Goal: Task Accomplishment & Management: Use online tool/utility

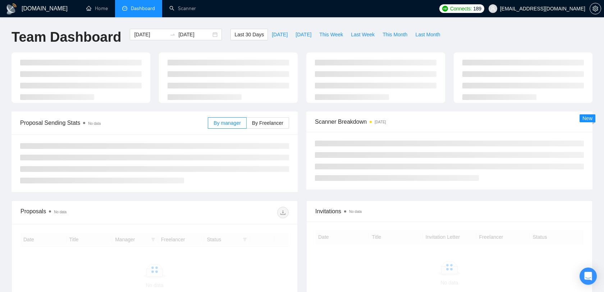
click at [562, 14] on span "[EMAIL_ADDRESS][DOMAIN_NAME]" at bounding box center [536, 8] width 105 height 23
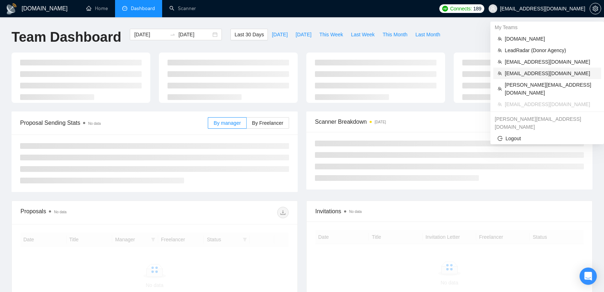
click at [542, 72] on span "[EMAIL_ADDRESS][DOMAIN_NAME]" at bounding box center [551, 73] width 92 height 8
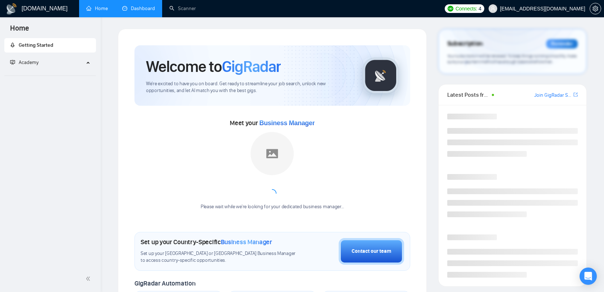
click at [137, 9] on link "Dashboard" at bounding box center [138, 8] width 33 height 6
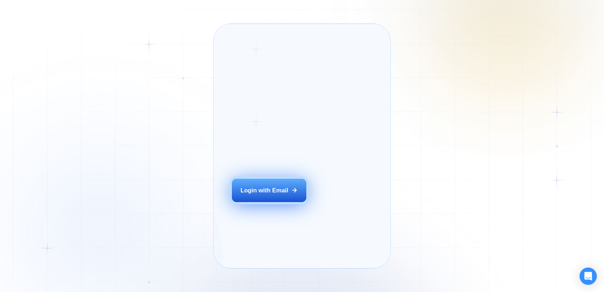
click at [285, 194] on div "Login with Email" at bounding box center [264, 190] width 48 height 8
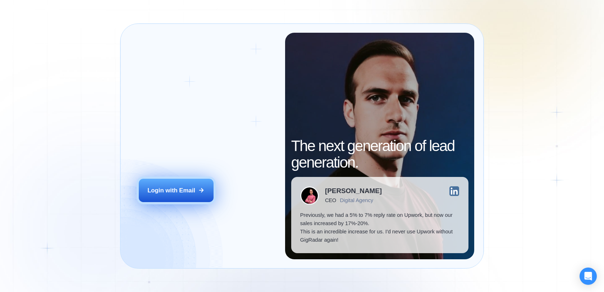
click at [187, 184] on button "Login with Email" at bounding box center [176, 190] width 75 height 23
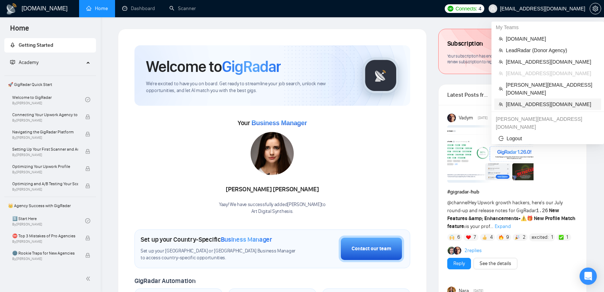
click at [519, 100] on span "nick@pixelocity.com" at bounding box center [551, 104] width 91 height 8
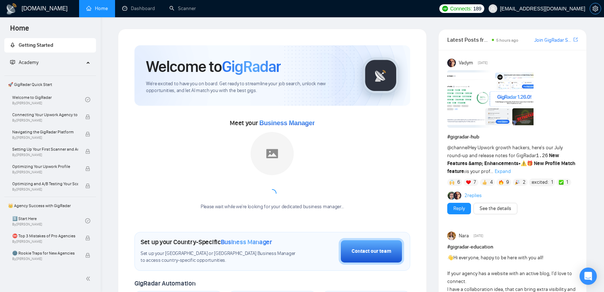
click at [598, 11] on icon "setting" at bounding box center [595, 9] width 6 height 6
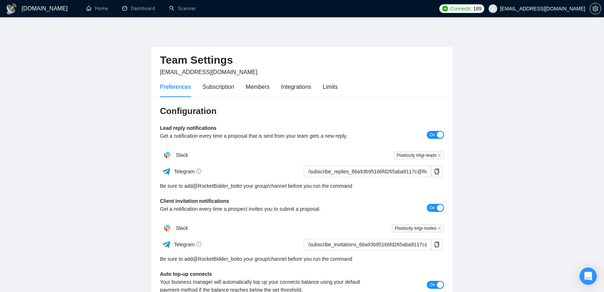
click at [556, 4] on span "[EMAIL_ADDRESS][DOMAIN_NAME]" at bounding box center [536, 8] width 105 height 23
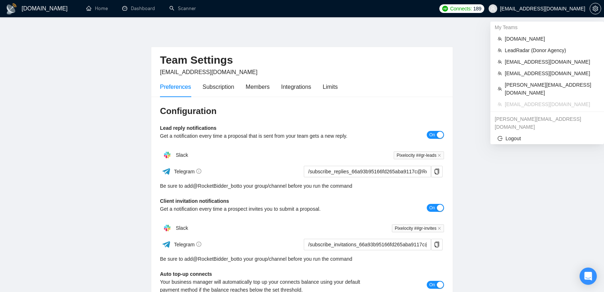
click at [538, 113] on div "[PERSON_NAME][EMAIL_ADDRESS][DOMAIN_NAME]" at bounding box center [547, 122] width 114 height 19
copy div "[PERSON_NAME][EMAIL_ADDRESS][DOMAIN_NAME]"
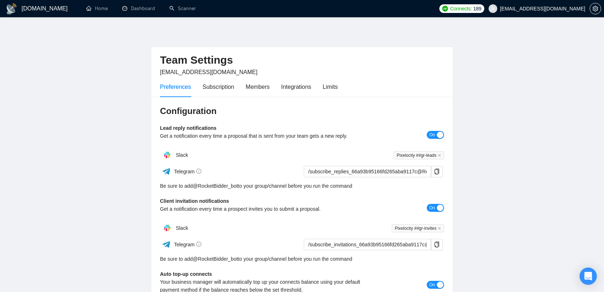
click at [565, 13] on span "[EMAIL_ADDRESS][DOMAIN_NAME]" at bounding box center [536, 8] width 105 height 23
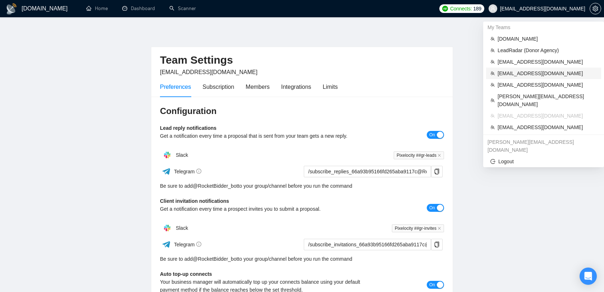
click at [536, 72] on span "[EMAIL_ADDRESS][DOMAIN_NAME]" at bounding box center [546, 73] width 99 height 8
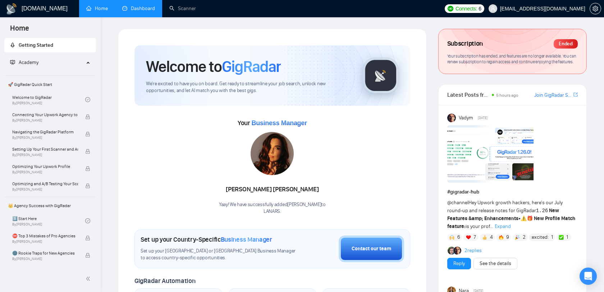
click at [142, 12] on link "Dashboard" at bounding box center [138, 8] width 33 height 6
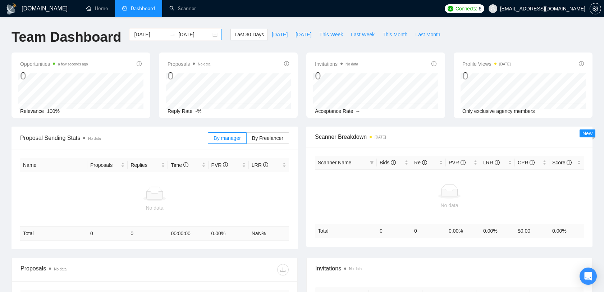
click at [197, 35] on input "[DATE]" at bounding box center [194, 35] width 33 height 8
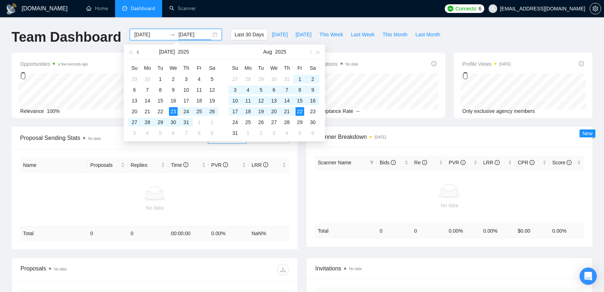
click at [138, 52] on span "button" at bounding box center [139, 52] width 4 height 4
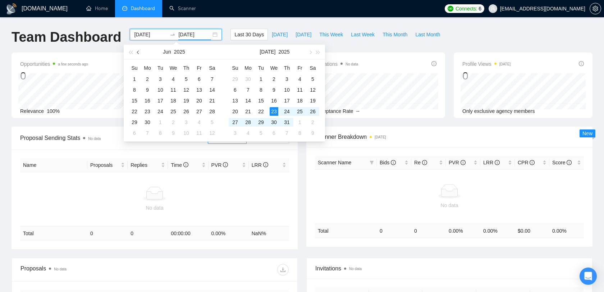
click at [138, 52] on span "button" at bounding box center [139, 52] width 4 height 4
click at [137, 53] on button "button" at bounding box center [138, 52] width 8 height 14
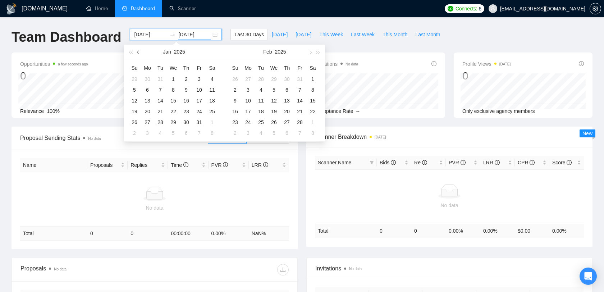
click at [137, 53] on button "button" at bounding box center [138, 52] width 8 height 14
type input "2025-01-01"
click at [274, 78] on div "1" at bounding box center [274, 79] width 9 height 9
click at [138, 51] on span "button" at bounding box center [139, 52] width 4 height 4
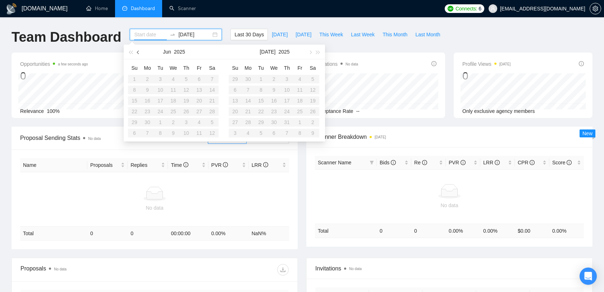
click at [138, 51] on span "button" at bounding box center [139, 52] width 4 height 4
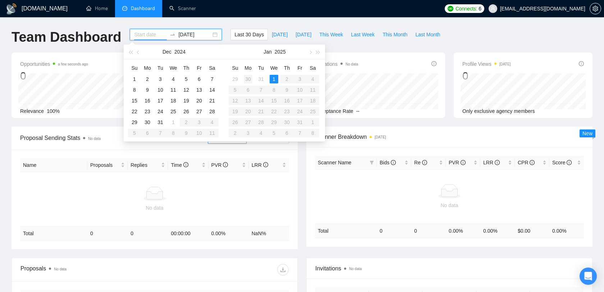
type input "2024-12-30"
click at [309, 53] on span "button" at bounding box center [310, 52] width 4 height 4
click at [183, 29] on div "2025-01-01" at bounding box center [176, 35] width 92 height 12
click at [308, 51] on button "button" at bounding box center [310, 52] width 8 height 14
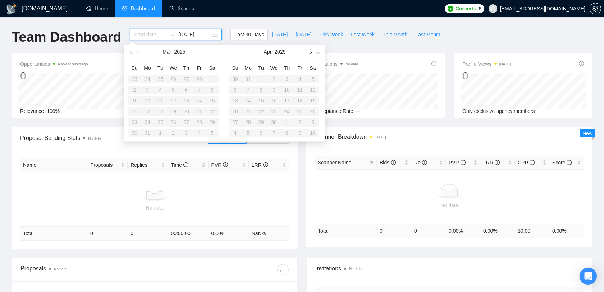
click at [308, 51] on button "button" at bounding box center [310, 52] width 8 height 14
type input "[DATE]"
click at [358, 50] on div "Last 30 Days Today Yesterday This Week Last Week This Month Last Month" at bounding box center [337, 41] width 222 height 24
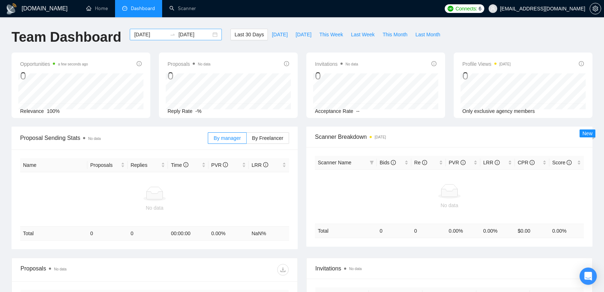
click at [146, 36] on input "[DATE]" at bounding box center [150, 35] width 33 height 8
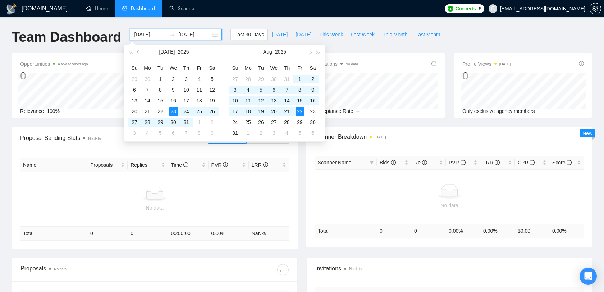
click at [136, 51] on button "button" at bounding box center [138, 52] width 8 height 14
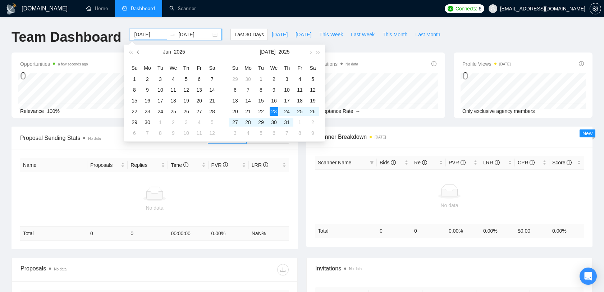
click at [136, 51] on button "button" at bounding box center [138, 52] width 8 height 14
type input "2025-03-01"
click at [214, 81] on div "1" at bounding box center [212, 79] width 9 height 9
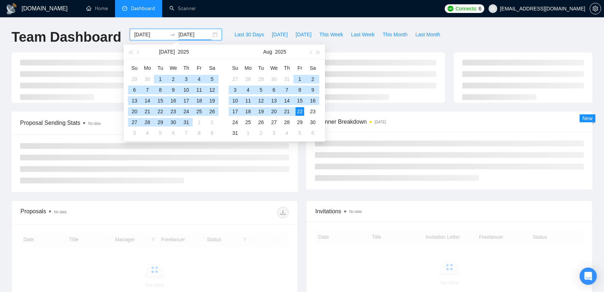
type input "[DATE]"
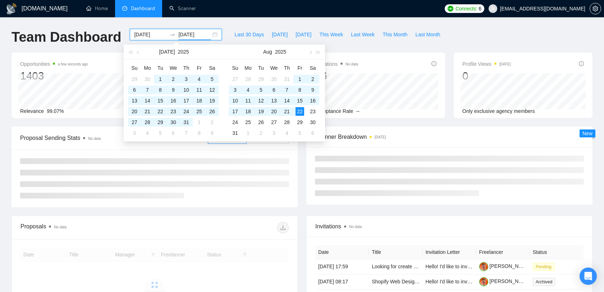
click at [360, 47] on div "Last 30 Days Today Yesterday This Week Last Week This Month Last Month" at bounding box center [337, 41] width 222 height 24
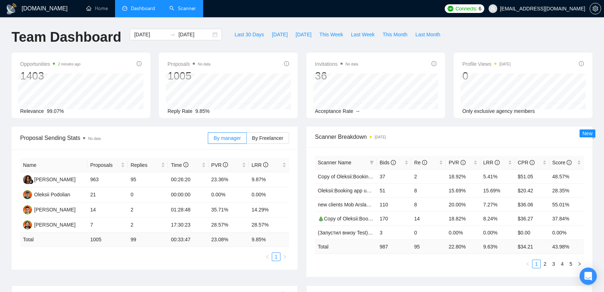
click at [187, 7] on link "Scanner" at bounding box center [182, 8] width 27 height 6
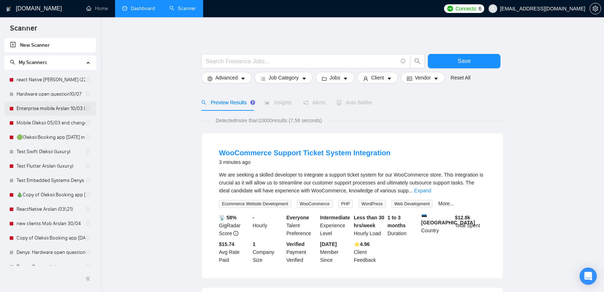
click at [42, 110] on link "Enterprise mobile Arslan 10/03 (added open-ended question)" at bounding box center [51, 108] width 69 height 14
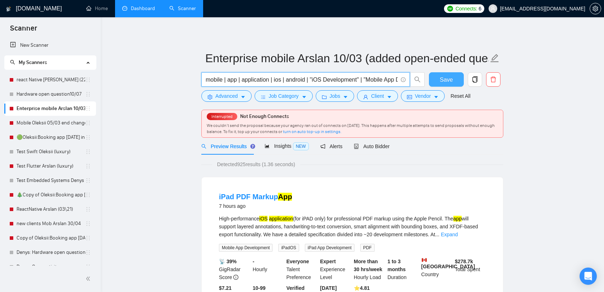
scroll to position [0, 162]
drag, startPoint x: 353, startPoint y: 84, endPoint x: 445, endPoint y: 80, distance: 92.5
click at [445, 80] on div "mobile | app | application | ios | android | "iOS Development" | "Mobile App De…" at bounding box center [351, 81] width 302 height 18
click at [445, 149] on div "Preview Results Insights NEW Alerts Auto Bidder" at bounding box center [352, 146] width 302 height 17
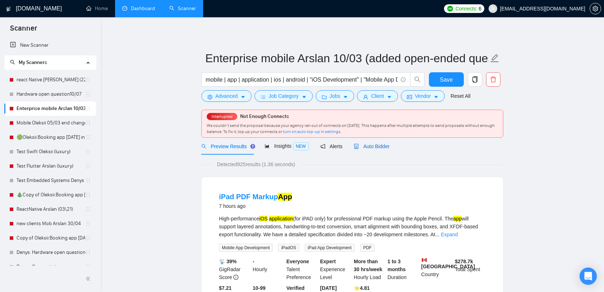
click at [387, 148] on span "Auto Bidder" at bounding box center [372, 146] width 36 height 6
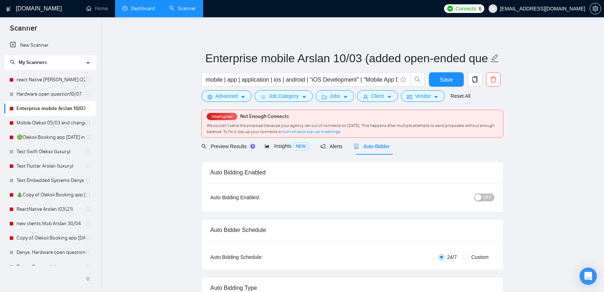
click at [561, 4] on span "[EMAIL_ADDRESS][DOMAIN_NAME]" at bounding box center [536, 8] width 105 height 23
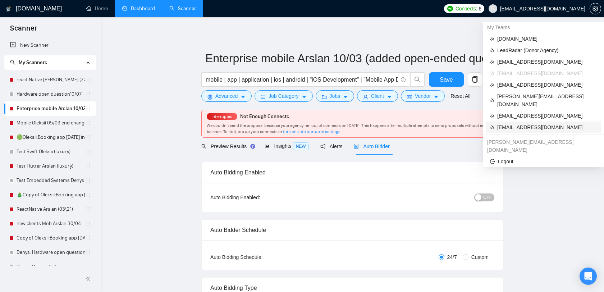
click at [532, 123] on span "[EMAIL_ADDRESS][DOMAIN_NAME]" at bounding box center [547, 127] width 100 height 8
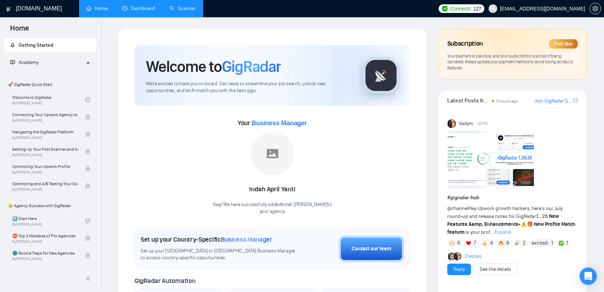
click at [148, 6] on link "Dashboard" at bounding box center [138, 8] width 33 height 6
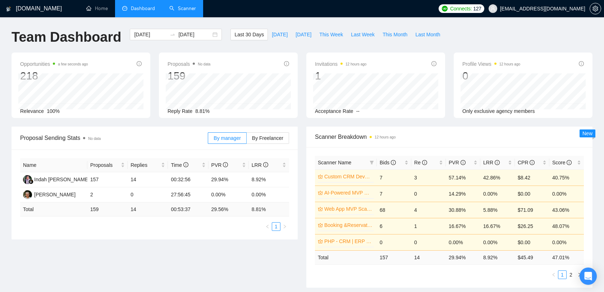
click at [192, 10] on link "Scanner" at bounding box center [182, 8] width 27 height 6
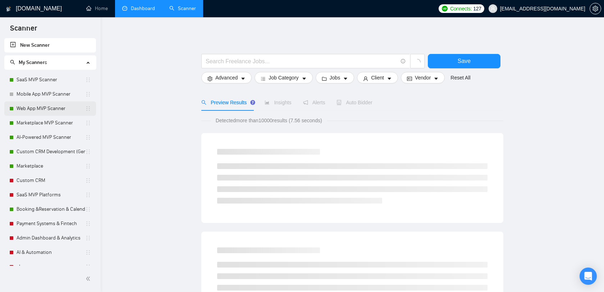
click at [56, 111] on link "Web App MVP Scanner" at bounding box center [51, 108] width 69 height 14
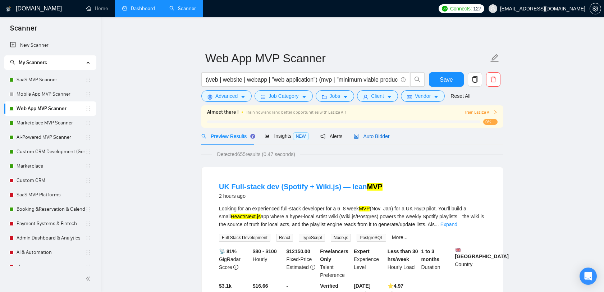
click at [367, 134] on span "Auto Bidder" at bounding box center [372, 136] width 36 height 6
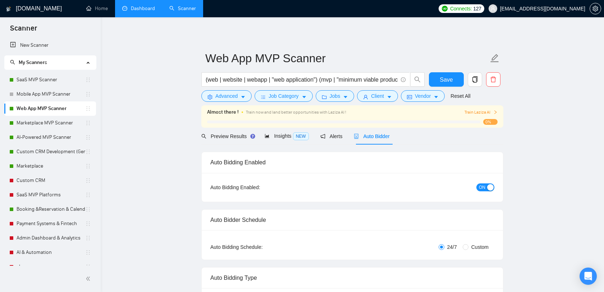
checkbox input "true"
click at [523, 5] on span "[EMAIL_ADDRESS][DOMAIN_NAME]" at bounding box center [536, 8] width 105 height 23
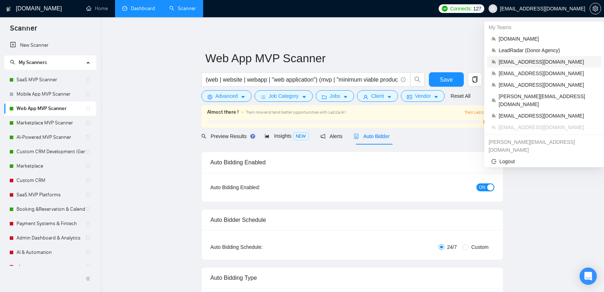
click at [524, 63] on span "[EMAIL_ADDRESS][DOMAIN_NAME]" at bounding box center [548, 62] width 98 height 8
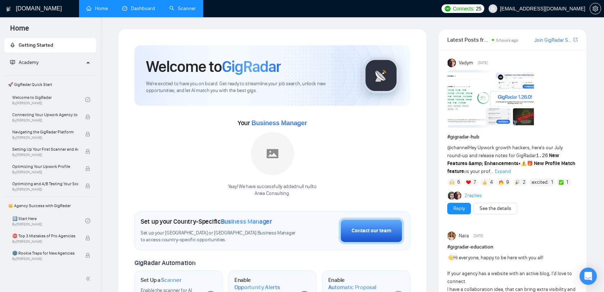
click at [145, 12] on link "Dashboard" at bounding box center [138, 8] width 33 height 6
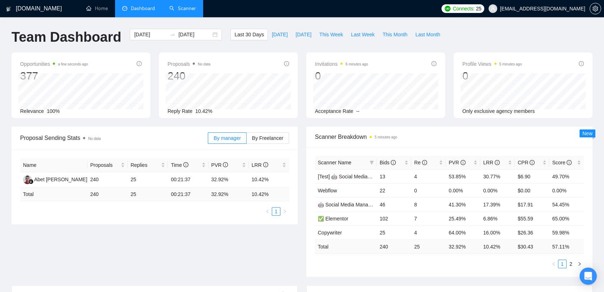
click at [185, 10] on link "Scanner" at bounding box center [182, 8] width 27 height 6
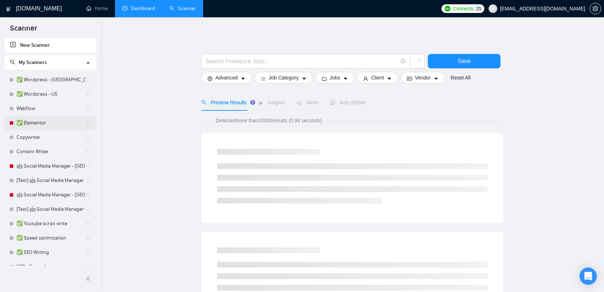
click at [49, 116] on link "✅ Elementor" at bounding box center [51, 123] width 69 height 14
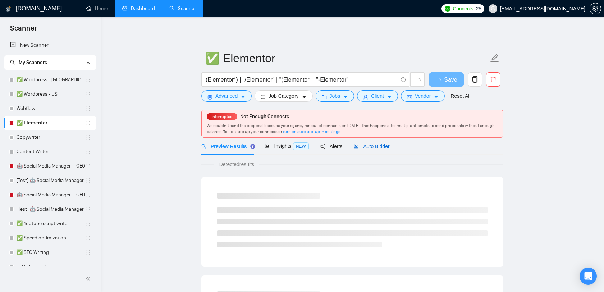
click at [376, 144] on span "Auto Bidder" at bounding box center [372, 146] width 36 height 6
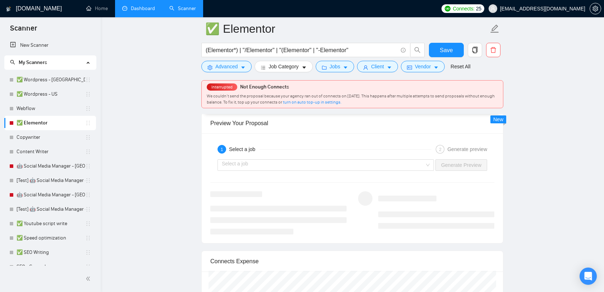
scroll to position [1378, 0]
click at [548, 13] on span "[EMAIL_ADDRESS][DOMAIN_NAME]" at bounding box center [536, 8] width 105 height 23
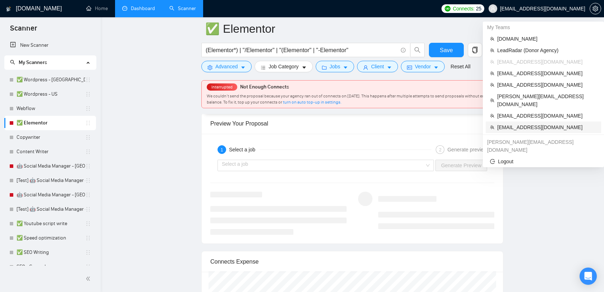
click at [540, 123] on span "[EMAIL_ADDRESS][DOMAIN_NAME]" at bounding box center [547, 127] width 100 height 8
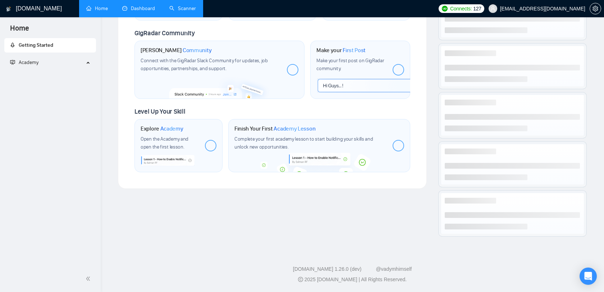
scroll to position [322, 0]
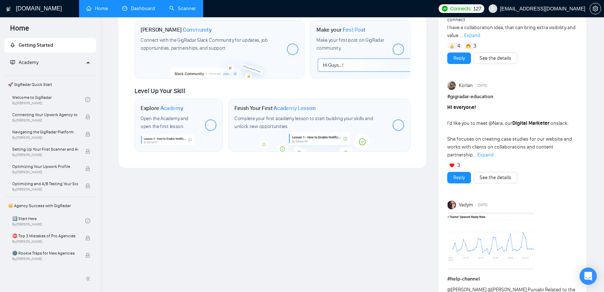
click at [148, 12] on link "Dashboard" at bounding box center [138, 8] width 33 height 6
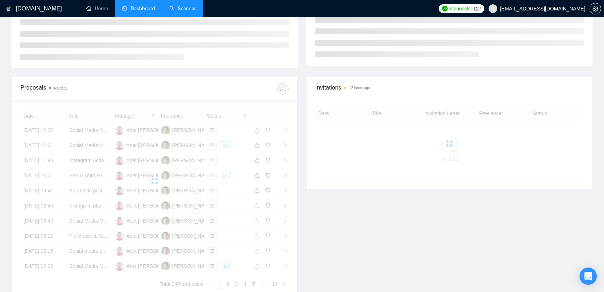
click at [178, 8] on link "Scanner" at bounding box center [182, 8] width 27 height 6
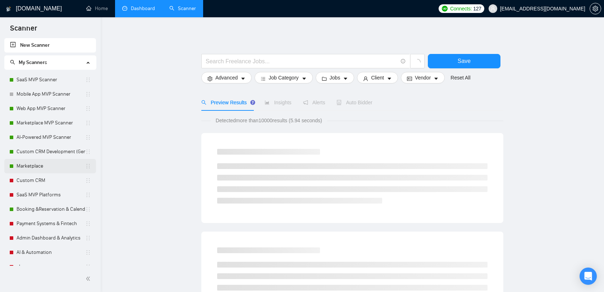
click at [29, 163] on link "Marketplace" at bounding box center [51, 166] width 69 height 14
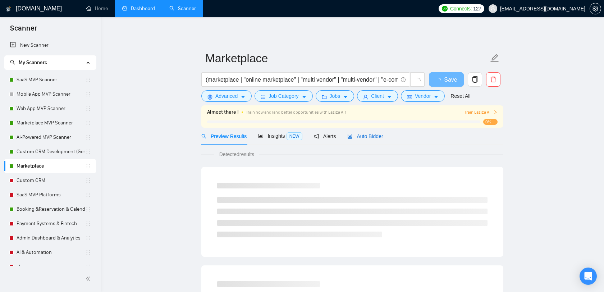
click at [358, 135] on span "Auto Bidder" at bounding box center [365, 136] width 36 height 6
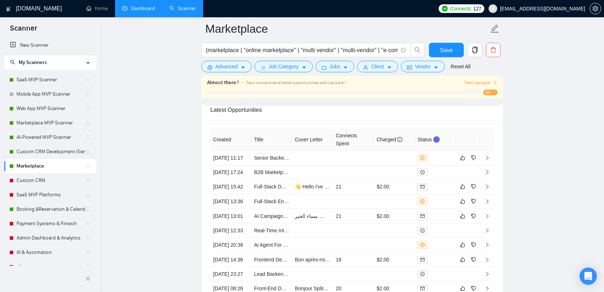
scroll to position [1819, 0]
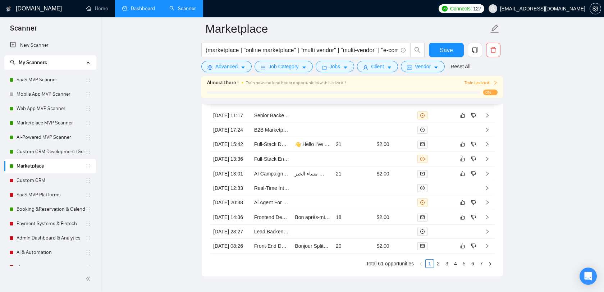
click at [567, 2] on span "[EMAIL_ADDRESS][DOMAIN_NAME]" at bounding box center [536, 8] width 105 height 23
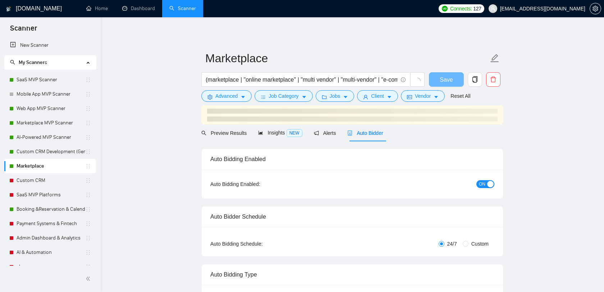
scroll to position [1600, 0]
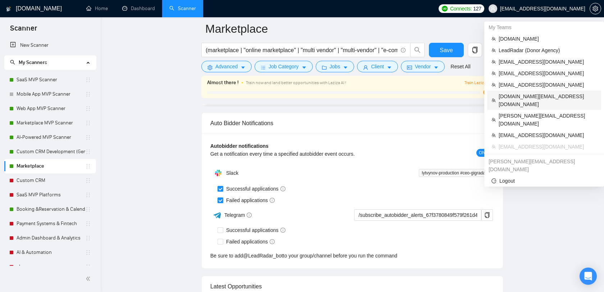
click at [542, 95] on span "[DOMAIN_NAME][EMAIL_ADDRESS][DOMAIN_NAME]" at bounding box center [548, 100] width 98 height 16
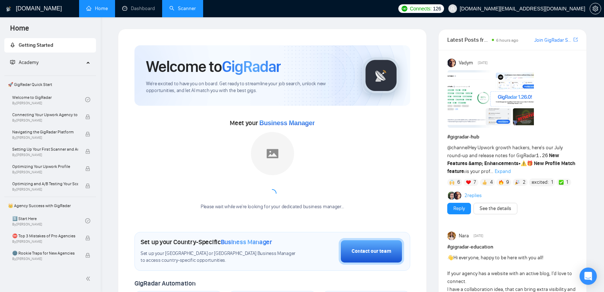
click at [182, 12] on link "Scanner" at bounding box center [182, 8] width 27 height 6
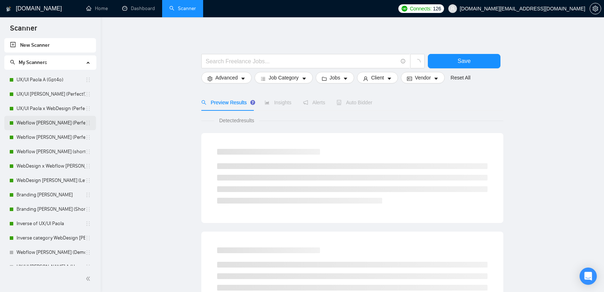
click at [58, 123] on link "Webflow Paola D (Perfect!) [Saas & Online Platforms]" at bounding box center [51, 123] width 69 height 14
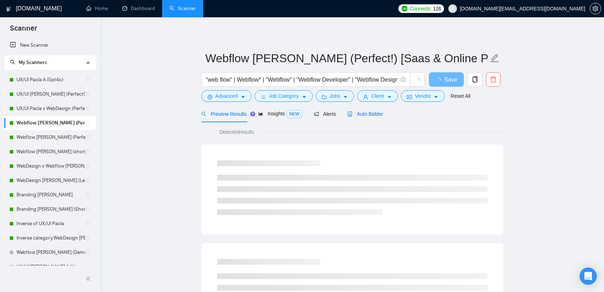
click at [379, 112] on span "Auto Bidder" at bounding box center [365, 114] width 36 height 6
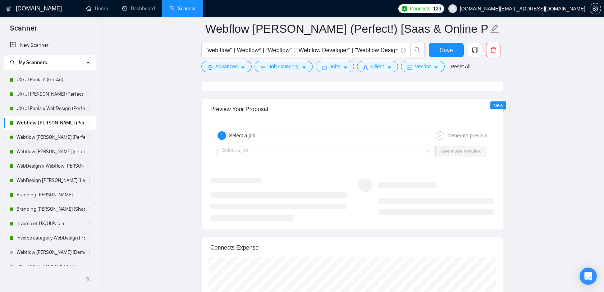
scroll to position [1393, 0]
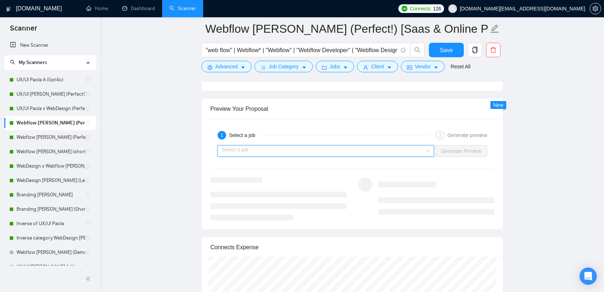
click at [377, 147] on input "search" at bounding box center [323, 151] width 203 height 11
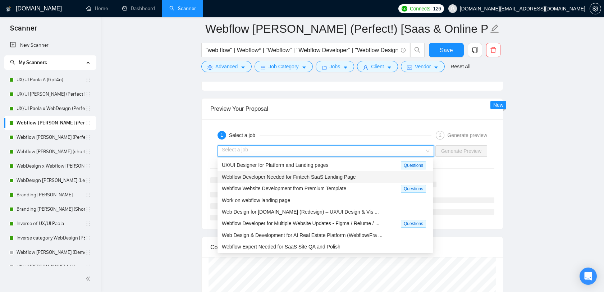
click at [343, 177] on span "Webflow Developer Needed for Fintech SaaS Landing Page" at bounding box center [289, 177] width 134 height 6
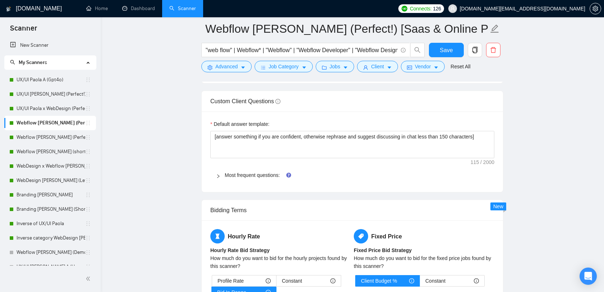
scroll to position [1029, 0]
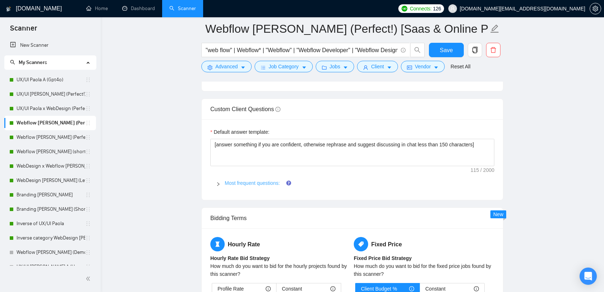
click at [249, 182] on link "Most frequent questions:" at bounding box center [252, 183] width 55 height 6
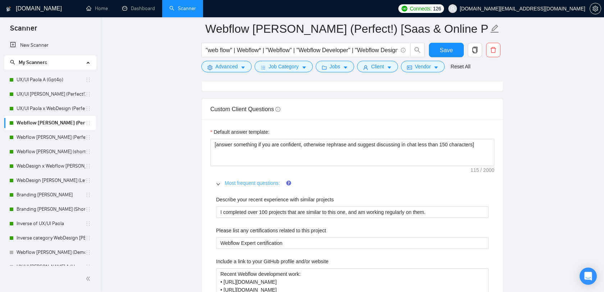
click at [249, 182] on link "Most frequent questions:" at bounding box center [252, 183] width 55 height 6
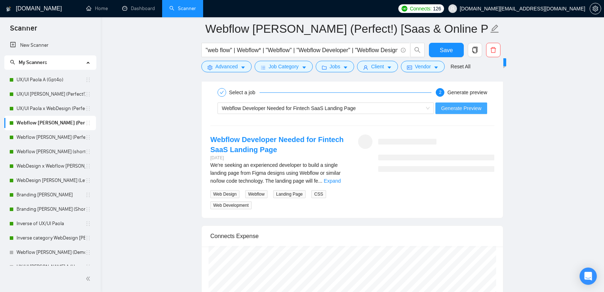
scroll to position [1435, 0]
click at [464, 108] on span "Generate Preview" at bounding box center [461, 109] width 40 height 8
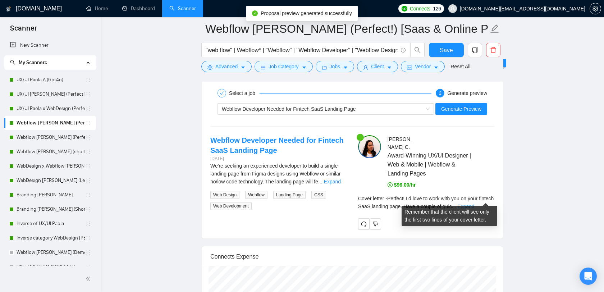
click at [474, 203] on link "Expand" at bounding box center [465, 206] width 17 height 6
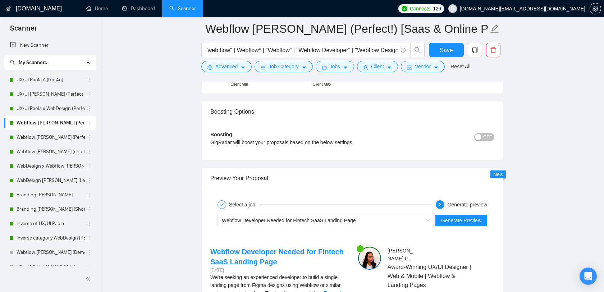
scroll to position [1408, 0]
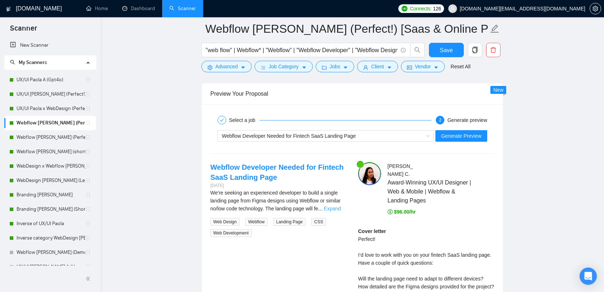
click at [336, 206] on link "Expand" at bounding box center [332, 209] width 17 height 6
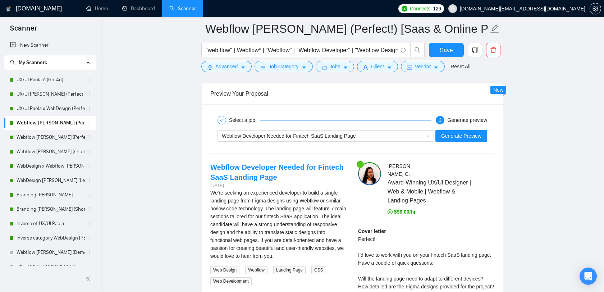
scroll to position [1448, 0]
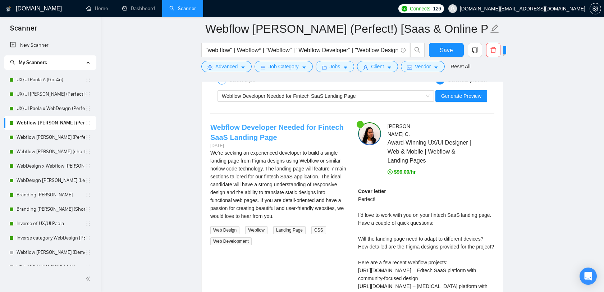
click at [267, 136] on link "Webflow Developer Needed for Fintech SaaS Landing Page" at bounding box center [276, 132] width 133 height 18
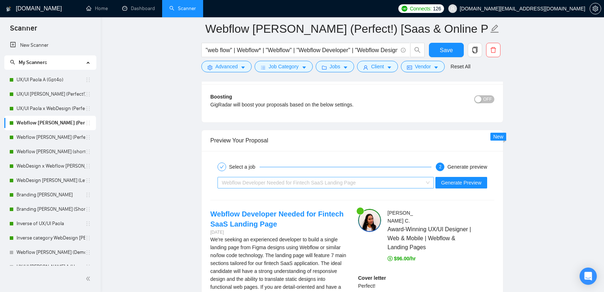
click at [301, 184] on span "Webflow Developer Needed for Fintech SaaS Landing Page" at bounding box center [289, 183] width 134 height 6
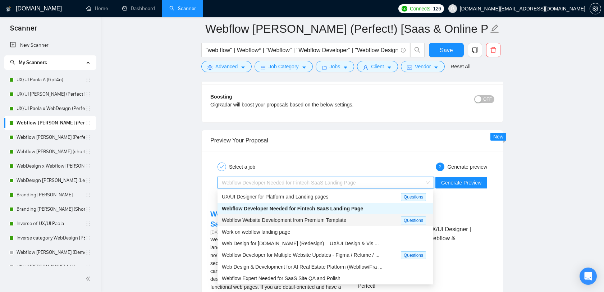
click at [295, 218] on span "Webflow Website Development from Premium Template" at bounding box center [284, 220] width 124 height 6
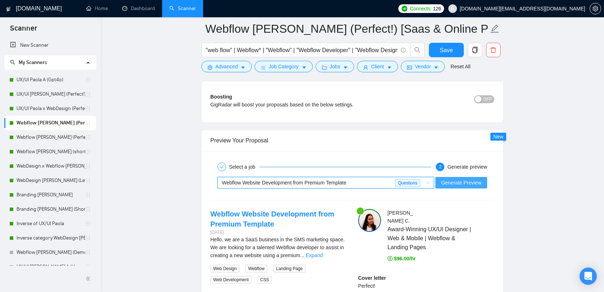
click at [454, 182] on span "Generate Preview" at bounding box center [461, 183] width 40 height 8
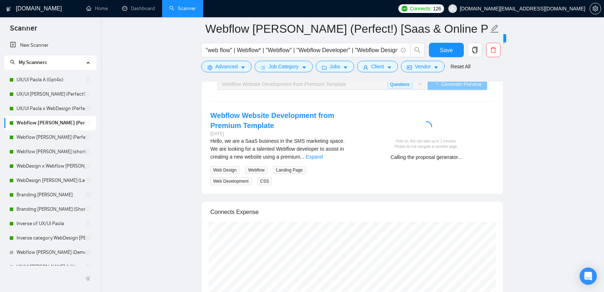
scroll to position [1454, 0]
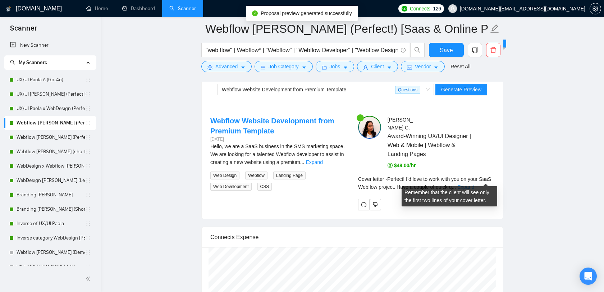
click at [474, 184] on link "Expand" at bounding box center [465, 187] width 17 height 6
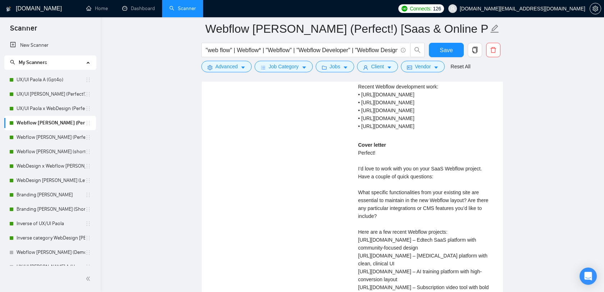
scroll to position [1584, 0]
drag, startPoint x: 384, startPoint y: 145, endPoint x: 356, endPoint y: 145, distance: 28.0
click at [356, 145] on div "Paola C . Award-Winning UX/UI Designer | Web & Mobile | Webflow & Landing Pages…" at bounding box center [426, 174] width 148 height 379
click at [402, 145] on div "Cover letter Perfect! I’d love to work with you on your SaaS Webflow project. H…" at bounding box center [426, 242] width 136 height 206
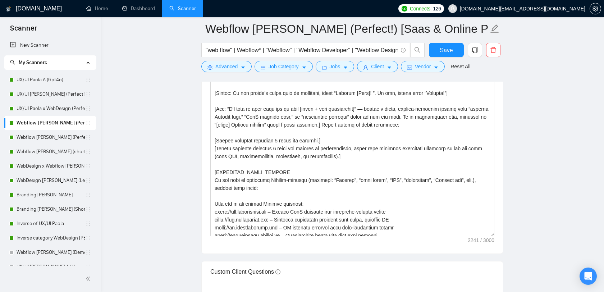
scroll to position [0, 0]
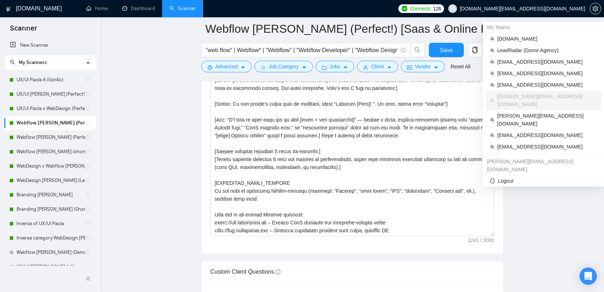
click at [539, 9] on span "[DOMAIN_NAME][EMAIL_ADDRESS][DOMAIN_NAME]" at bounding box center [522, 9] width 125 height 0
click at [518, 49] on span "LeadRadar (Donor Agency)" at bounding box center [547, 50] width 100 height 8
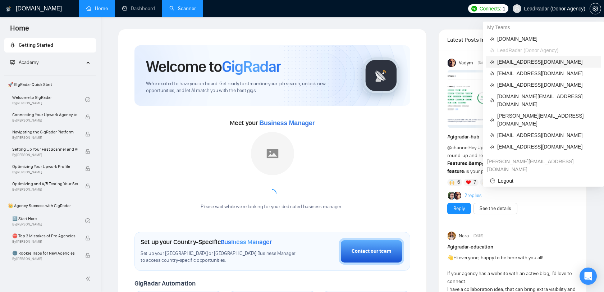
click at [524, 62] on span "[EMAIL_ADDRESS][DOMAIN_NAME]" at bounding box center [547, 62] width 100 height 8
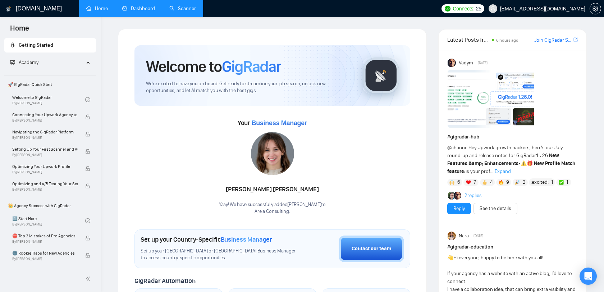
click at [140, 7] on link "Dashboard" at bounding box center [138, 8] width 33 height 6
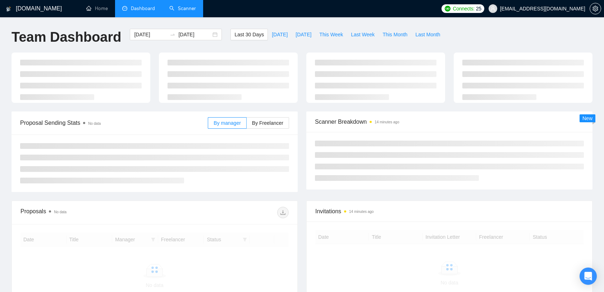
click at [180, 12] on link "Scanner" at bounding box center [182, 8] width 27 height 6
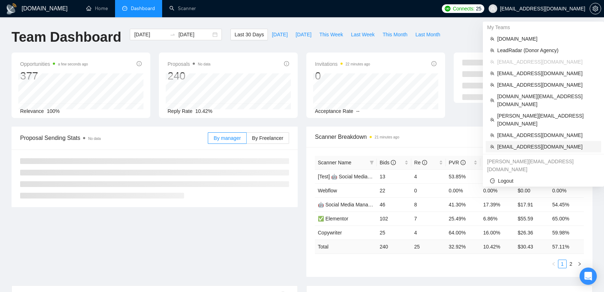
click at [522, 143] on span "alytvynov@lytvynov-production.com" at bounding box center [547, 147] width 100 height 8
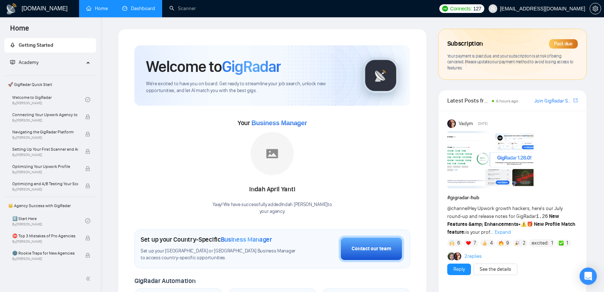
click at [148, 6] on link "Dashboard" at bounding box center [138, 8] width 33 height 6
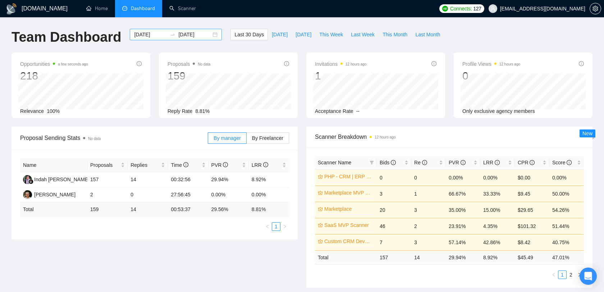
click at [187, 37] on input "[DATE]" at bounding box center [194, 35] width 33 height 8
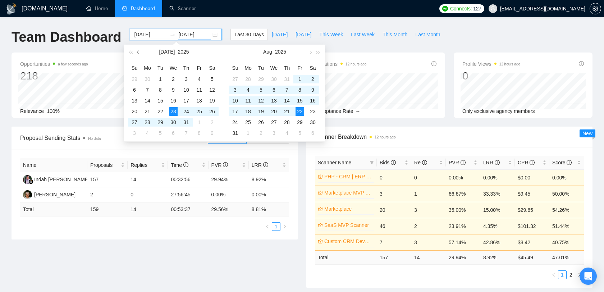
click at [139, 50] on button "button" at bounding box center [138, 52] width 8 height 14
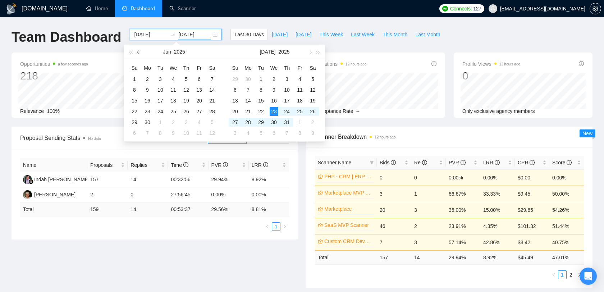
click at [139, 50] on button "button" at bounding box center [138, 52] width 8 height 14
type input "2025-03-01"
click at [210, 77] on div "1" at bounding box center [212, 79] width 9 height 9
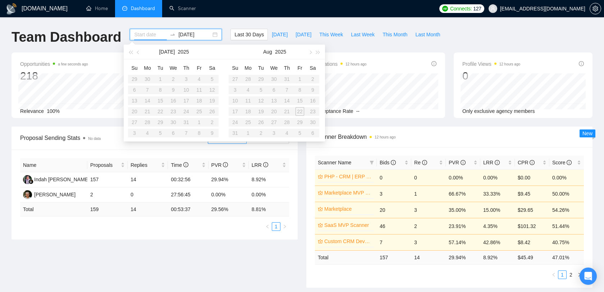
click at [183, 34] on input "2025-03-01" at bounding box center [194, 35] width 33 height 8
click at [148, 33] on input at bounding box center [150, 35] width 33 height 8
click at [139, 49] on button "button" at bounding box center [138, 52] width 8 height 14
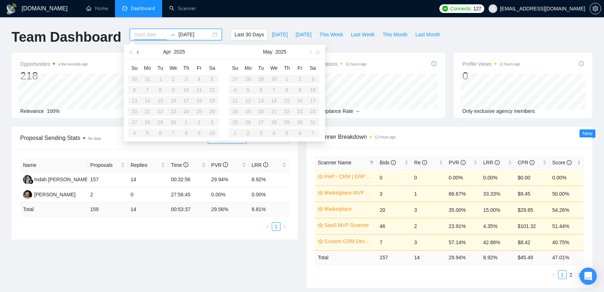
click at [139, 49] on button "button" at bounding box center [138, 52] width 8 height 14
type input "2024-12-07"
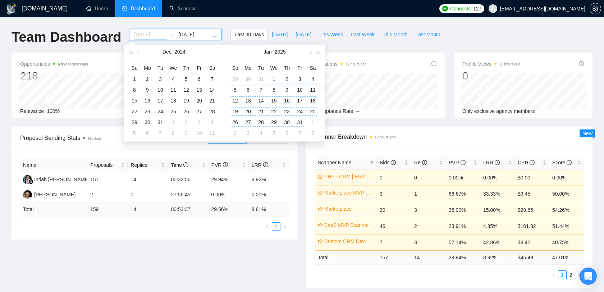
click at [274, 78] on div "1" at bounding box center [274, 79] width 9 height 9
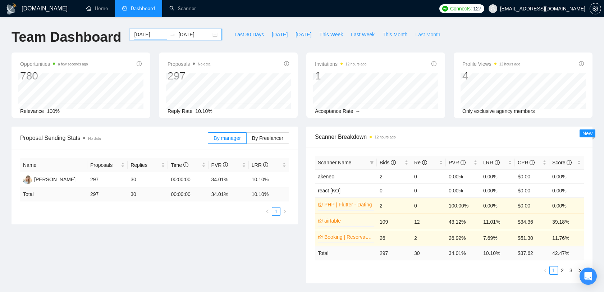
click at [421, 35] on span "Last Month" at bounding box center [427, 35] width 25 height 8
type input "2025-07-01"
type input "2025-07-31"
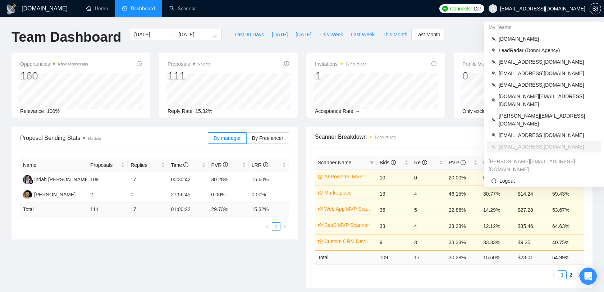
click at [557, 9] on span "[EMAIL_ADDRESS][DOMAIN_NAME]" at bounding box center [542, 9] width 85 height 0
click at [526, 98] on span "[DOMAIN_NAME][EMAIL_ADDRESS][DOMAIN_NAME]" at bounding box center [548, 100] width 98 height 16
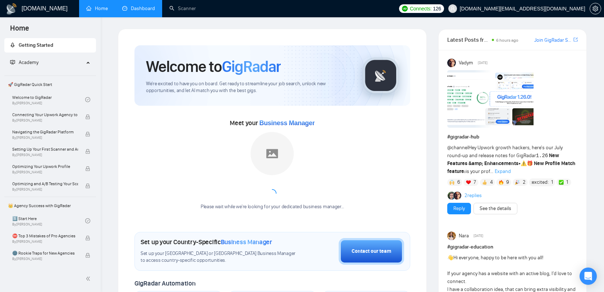
click at [146, 6] on link "Dashboard" at bounding box center [138, 8] width 33 height 6
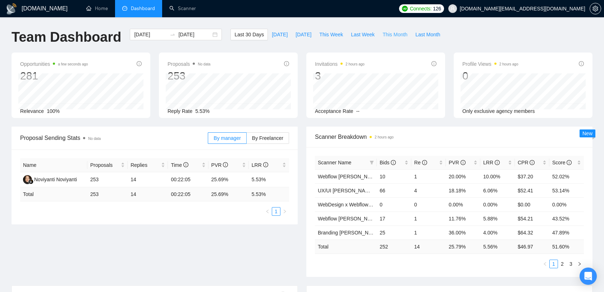
click at [385, 31] on span "This Month" at bounding box center [394, 35] width 25 height 8
type input "2025-08-01"
type input "2025-08-31"
click at [510, 164] on div "LRR" at bounding box center [497, 163] width 29 height 8
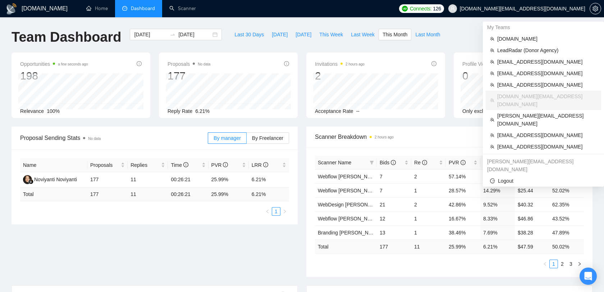
click at [563, 9] on span "[DOMAIN_NAME][EMAIL_ADDRESS][DOMAIN_NAME]" at bounding box center [522, 9] width 125 height 0
click at [532, 72] on span "[EMAIL_ADDRESS][DOMAIN_NAME]" at bounding box center [547, 73] width 100 height 8
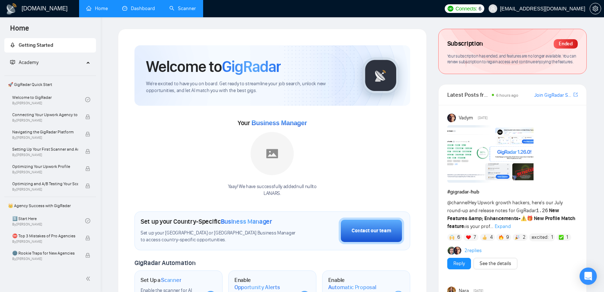
click at [188, 6] on link "Scanner" at bounding box center [182, 8] width 27 height 6
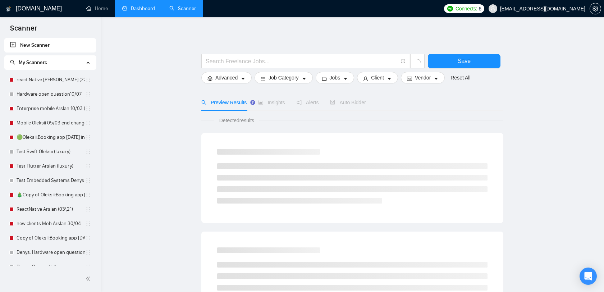
click at [151, 12] on link "Dashboard" at bounding box center [138, 8] width 33 height 6
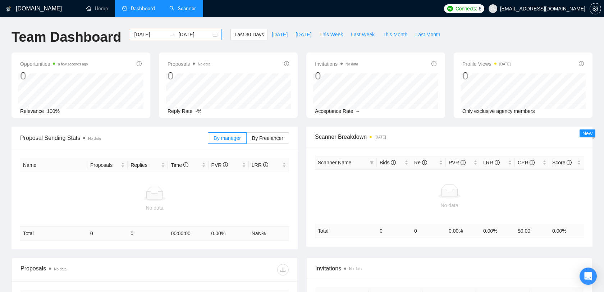
click at [147, 37] on input "[DATE]" at bounding box center [150, 35] width 33 height 8
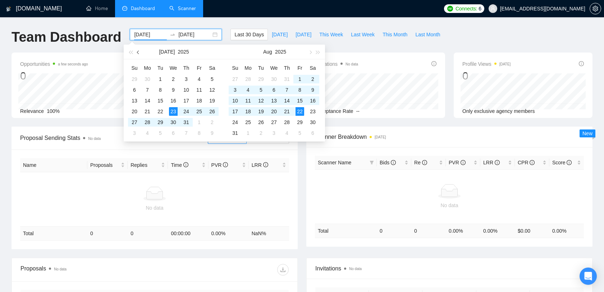
click at [141, 51] on button "button" at bounding box center [138, 52] width 8 height 14
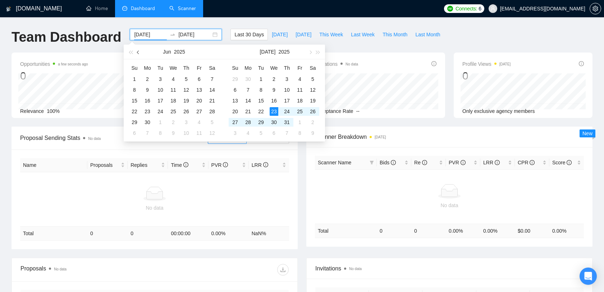
click at [141, 51] on button "button" at bounding box center [138, 52] width 8 height 14
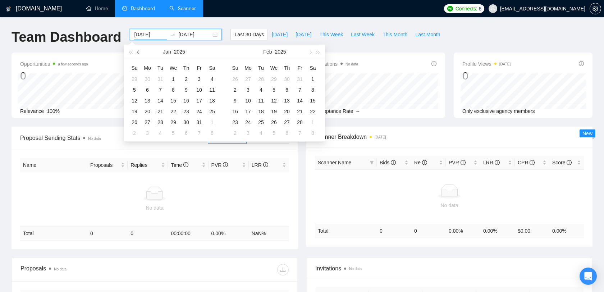
click at [141, 51] on button "button" at bounding box center [138, 52] width 8 height 14
type input "2025-01-01"
click at [275, 77] on div "1" at bounding box center [274, 79] width 9 height 9
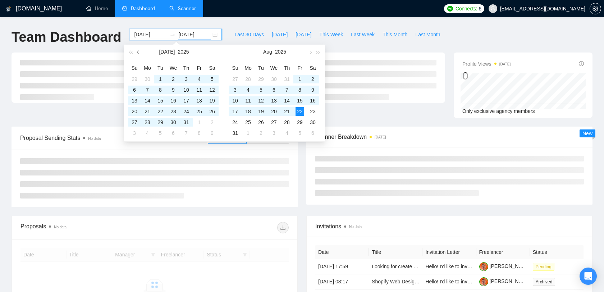
click at [137, 54] on button "button" at bounding box center [138, 52] width 8 height 14
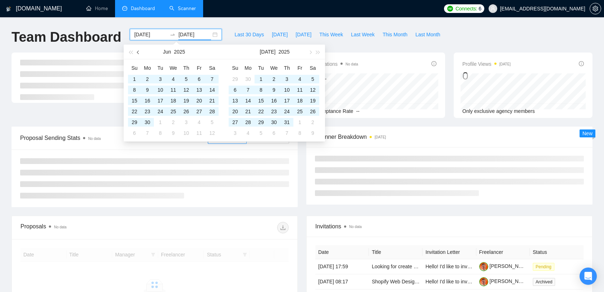
click at [137, 54] on button "button" at bounding box center [138, 52] width 8 height 14
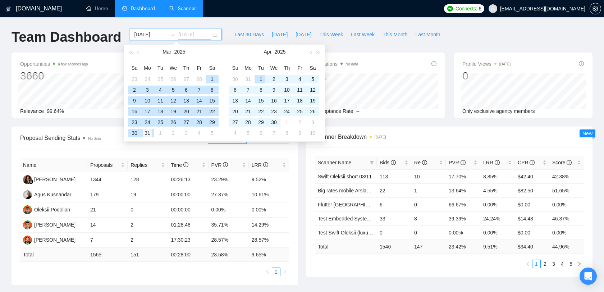
type input "2025-03-31"
click at [149, 132] on div "31" at bounding box center [147, 133] width 9 height 9
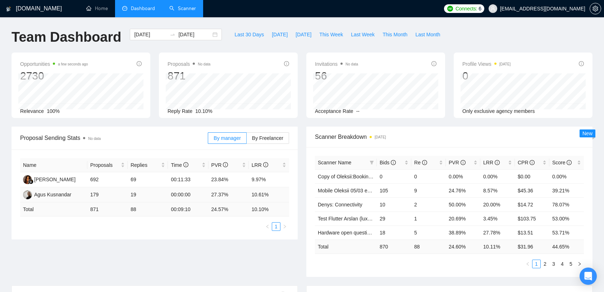
click at [186, 195] on td "00:00:00" at bounding box center [188, 194] width 40 height 15
click at [210, 192] on td "27.37%" at bounding box center [228, 194] width 40 height 15
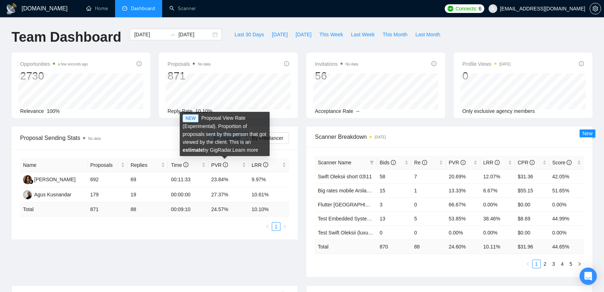
click at [261, 137] on div "NEW Proposal View Rate (Experimental). Proportion of proposals sent by this per…" at bounding box center [225, 134] width 90 height 44
click at [274, 137] on span "By Freelancer" at bounding box center [267, 138] width 31 height 6
click at [247, 140] on input "By Freelancer" at bounding box center [247, 140] width 0 height 0
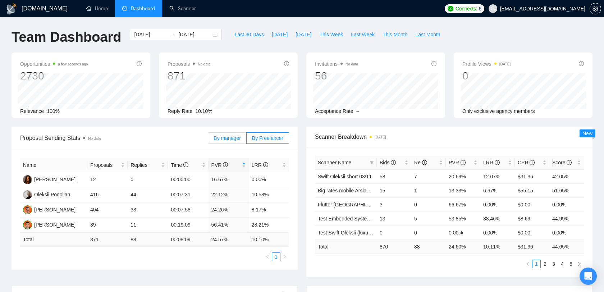
click at [222, 140] on span "By manager" at bounding box center [227, 138] width 27 height 6
click at [208, 140] on input "By manager" at bounding box center [208, 140] width 0 height 0
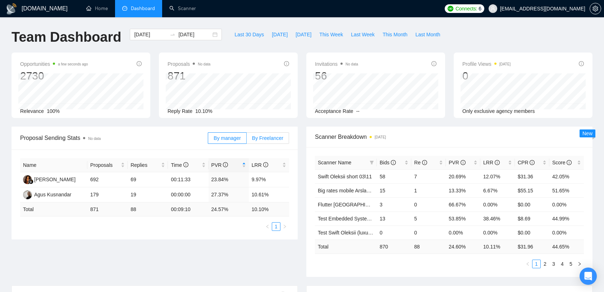
click at [267, 135] on span "By Freelancer" at bounding box center [267, 138] width 31 height 6
click at [247, 140] on input "By Freelancer" at bounding box center [247, 140] width 0 height 0
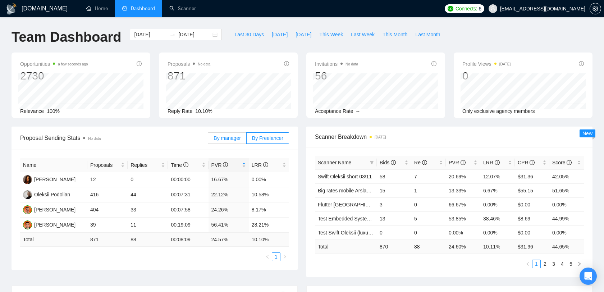
click at [231, 142] on label "By manager" at bounding box center [227, 138] width 38 height 12
click at [208, 140] on input "By manager" at bounding box center [208, 140] width 0 height 0
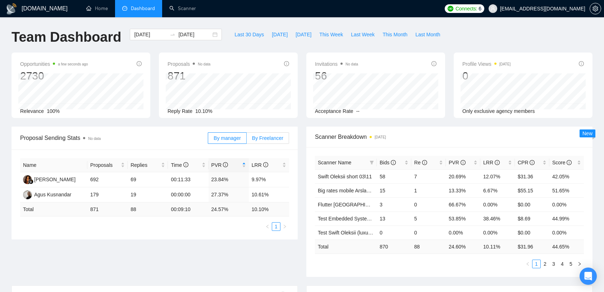
click at [260, 136] on span "By Freelancer" at bounding box center [267, 138] width 31 height 6
click at [247, 140] on input "By Freelancer" at bounding box center [247, 140] width 0 height 0
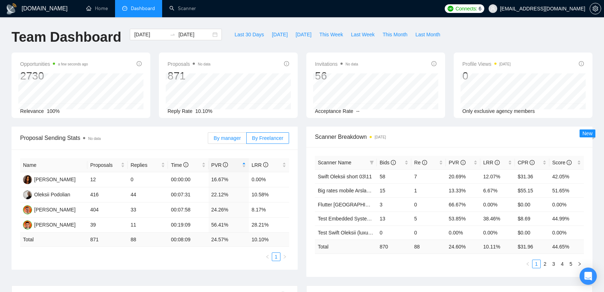
click at [225, 137] on span "By manager" at bounding box center [227, 138] width 27 height 6
click at [208, 140] on input "By manager" at bounding box center [208, 140] width 0 height 0
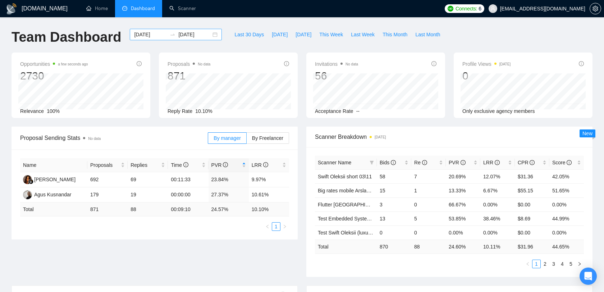
click at [178, 35] on input "[DATE]" at bounding box center [194, 35] width 33 height 8
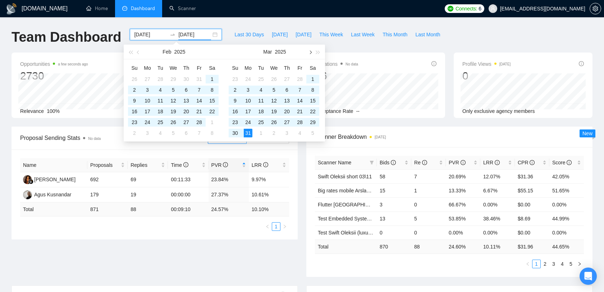
click at [310, 51] on span "button" at bounding box center [310, 52] width 4 height 4
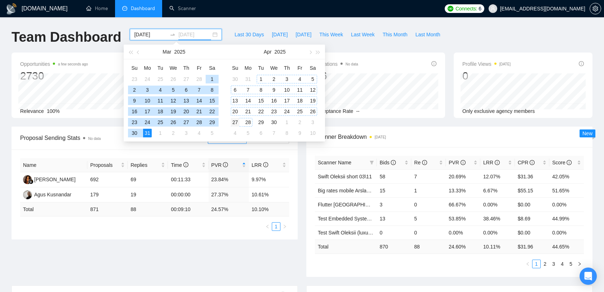
type input "[DATE]"
click at [237, 120] on div "27" at bounding box center [235, 122] width 9 height 9
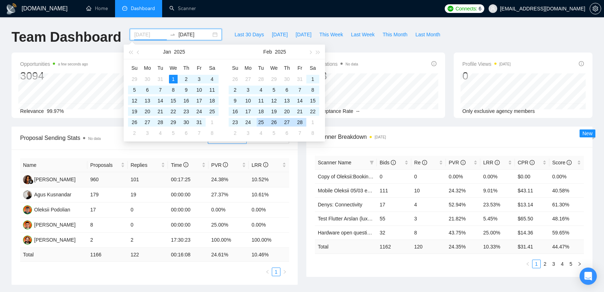
type input "[DATE]"
click at [196, 280] on div "Name Proposals Replies Time PVR LRR [PERSON_NAME] 960 101 00:17:25 24.38% 10.52…" at bounding box center [155, 217] width 286 height 135
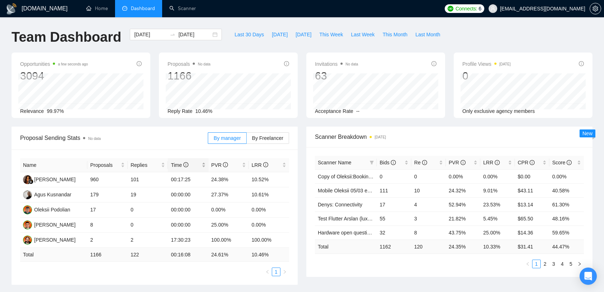
click at [203, 164] on div "Time" at bounding box center [188, 165] width 35 height 8
click at [307, 193] on div "Scanner Name Bids Re PVR LRR CPR Score Copy of Oleksii:Booking app [DATE] 0 0 0…" at bounding box center [449, 212] width 286 height 130
click at [551, 9] on span "[EMAIL_ADDRESS][DOMAIN_NAME]" at bounding box center [542, 9] width 85 height 0
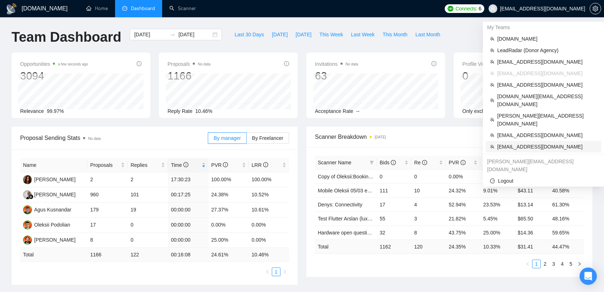
click at [541, 143] on span "[EMAIL_ADDRESS][DOMAIN_NAME]" at bounding box center [547, 147] width 100 height 8
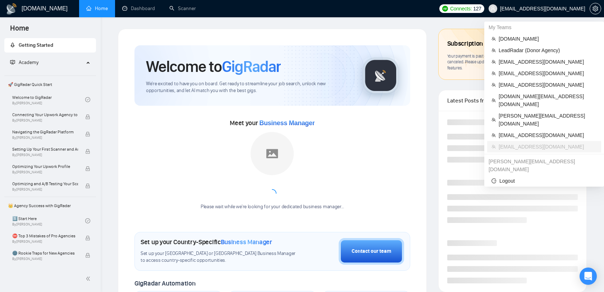
click at [560, 9] on span "[EMAIL_ADDRESS][DOMAIN_NAME]" at bounding box center [542, 9] width 85 height 0
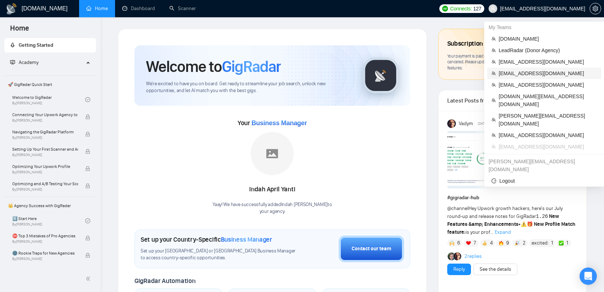
click at [538, 73] on span "[EMAIL_ADDRESS][DOMAIN_NAME]" at bounding box center [548, 73] width 98 height 8
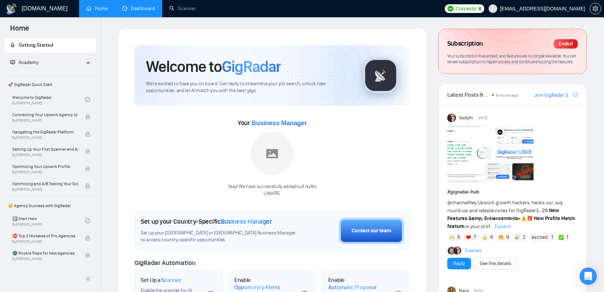
click at [154, 12] on link "Dashboard" at bounding box center [138, 8] width 33 height 6
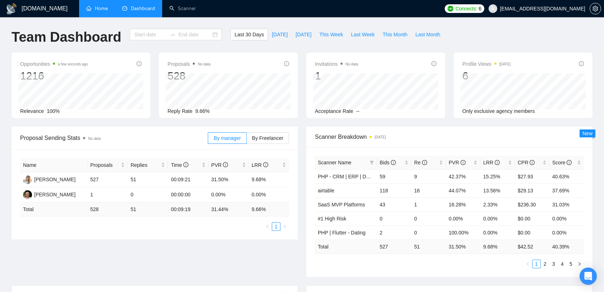
type input "[DATE]"
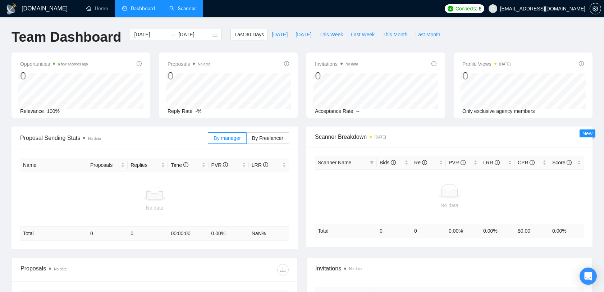
click at [178, 12] on link "Scanner" at bounding box center [182, 8] width 27 height 6
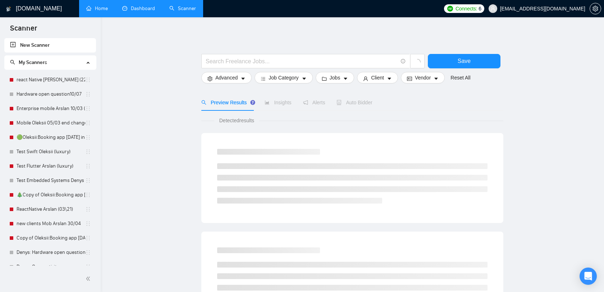
click at [92, 12] on link "Home" at bounding box center [97, 8] width 22 height 6
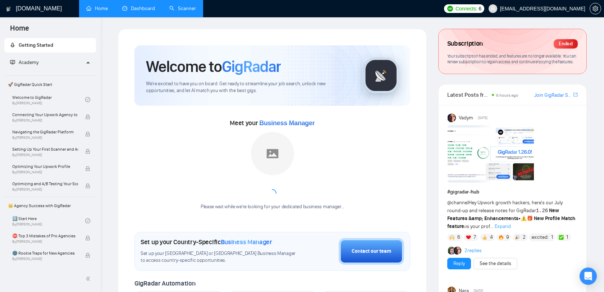
click at [138, 9] on link "Dashboard" at bounding box center [138, 8] width 33 height 6
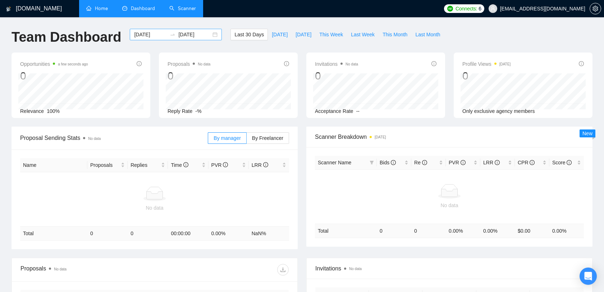
click at [147, 39] on div "[DATE] [DATE]" at bounding box center [176, 35] width 92 height 12
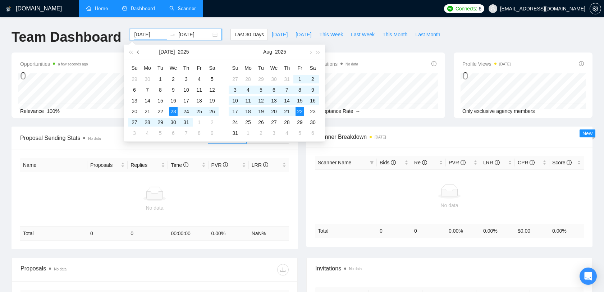
click at [141, 54] on button "button" at bounding box center [138, 52] width 8 height 14
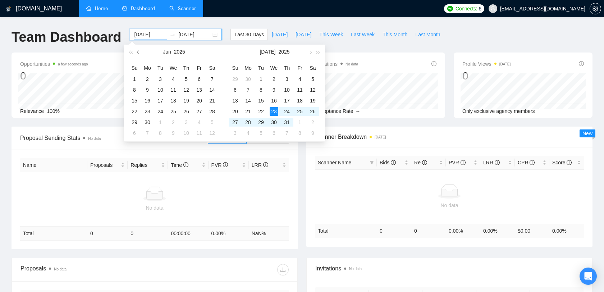
click at [141, 54] on button "button" at bounding box center [138, 52] width 8 height 14
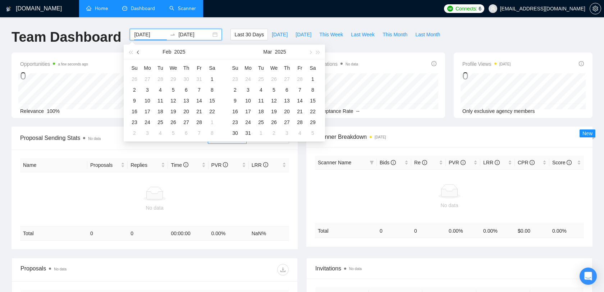
click at [141, 54] on button "button" at bounding box center [138, 52] width 8 height 14
click at [139, 52] on span "button" at bounding box center [139, 52] width 4 height 4
type input "[DATE]"
click at [173, 78] on div "2" at bounding box center [173, 79] width 9 height 9
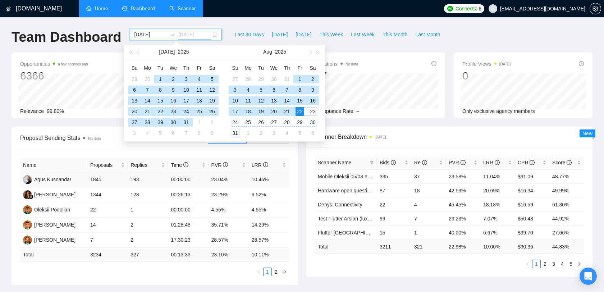
type input "[DATE]"
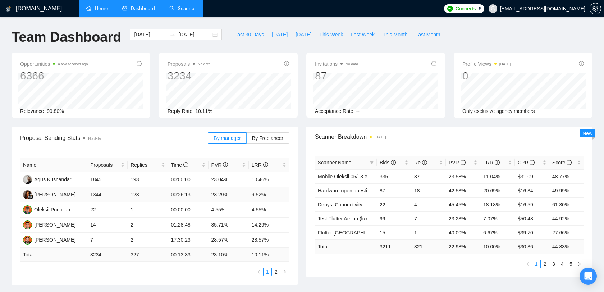
click at [233, 196] on td "23.29%" at bounding box center [228, 194] width 40 height 15
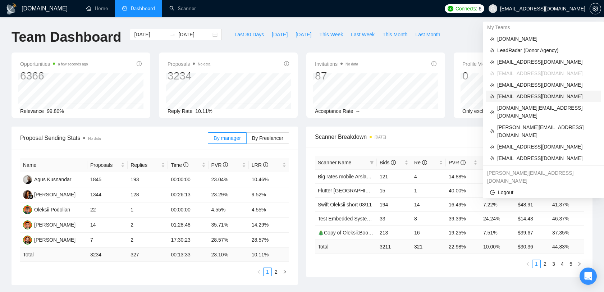
click at [530, 94] on span "[EMAIL_ADDRESS][DOMAIN_NAME]" at bounding box center [547, 96] width 100 height 8
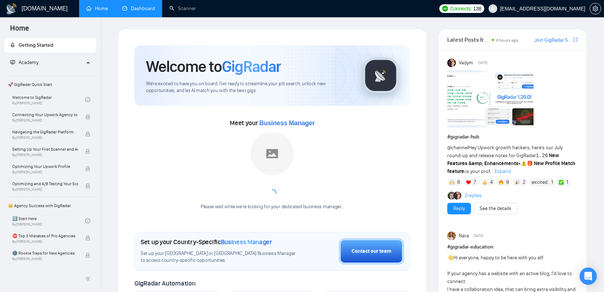
click at [146, 8] on link "Dashboard" at bounding box center [138, 8] width 33 height 6
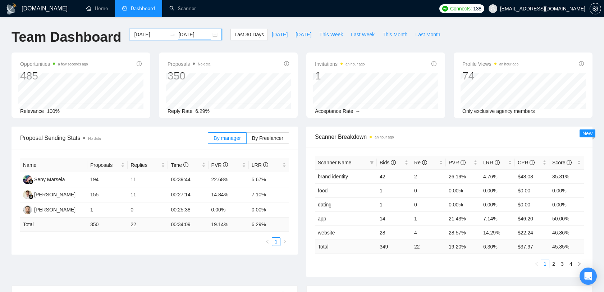
click at [187, 37] on input "[DATE]" at bounding box center [194, 35] width 33 height 8
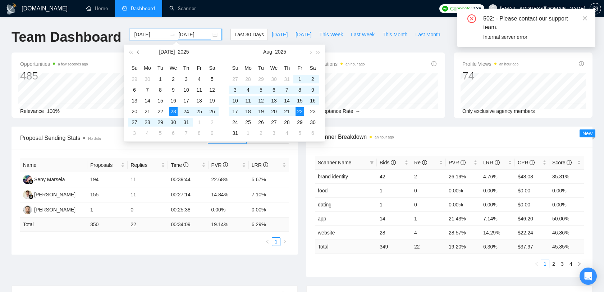
click at [138, 52] on span "button" at bounding box center [139, 52] width 4 height 4
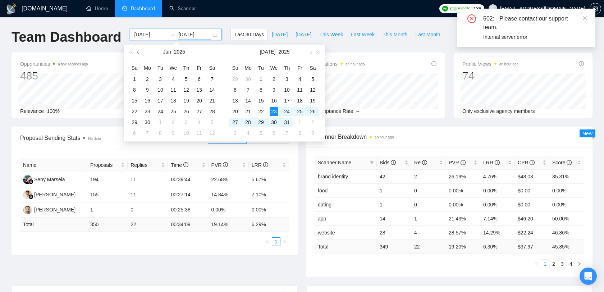
click at [138, 51] on span "button" at bounding box center [139, 52] width 4 height 4
type input "[DATE]"
click at [188, 76] on div "1" at bounding box center [186, 79] width 9 height 9
click at [140, 50] on button "button" at bounding box center [138, 52] width 8 height 14
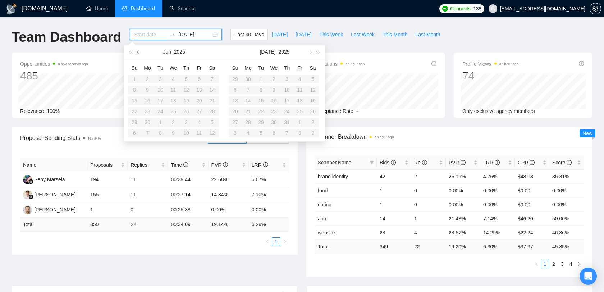
click at [140, 50] on button "button" at bounding box center [138, 52] width 8 height 14
type input "[DATE]"
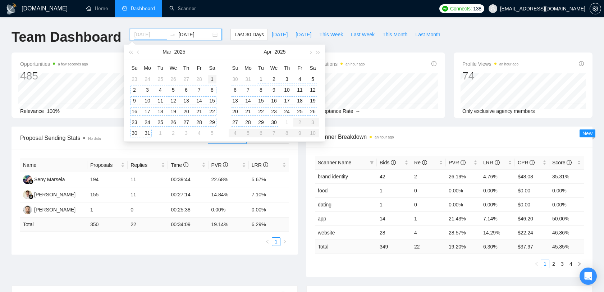
type input "[DATE]"
click at [138, 53] on span "button" at bounding box center [139, 52] width 4 height 4
type input "[DATE]"
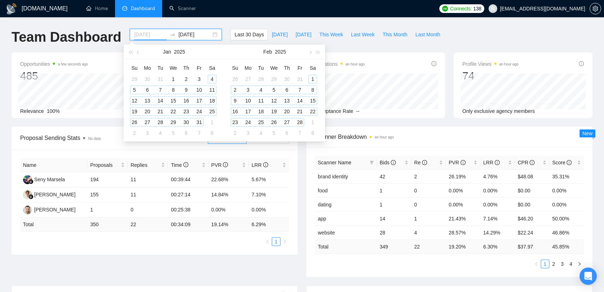
click at [214, 79] on div "4" at bounding box center [212, 79] width 9 height 9
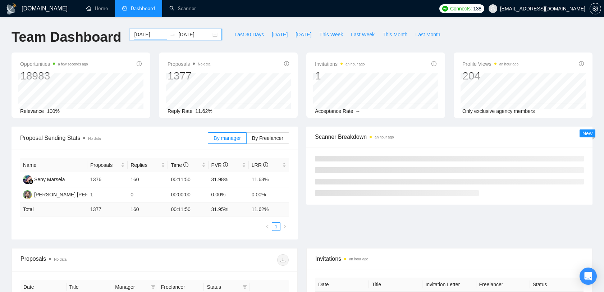
scroll to position [46, 0]
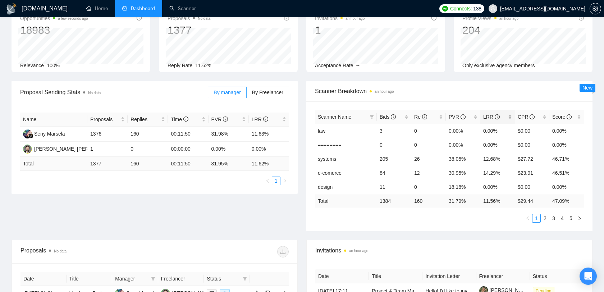
click at [511, 115] on div "LRR" at bounding box center [497, 117] width 29 height 8
click at [465, 94] on span "Scanner Breakdown an hour ago" at bounding box center [449, 91] width 269 height 9
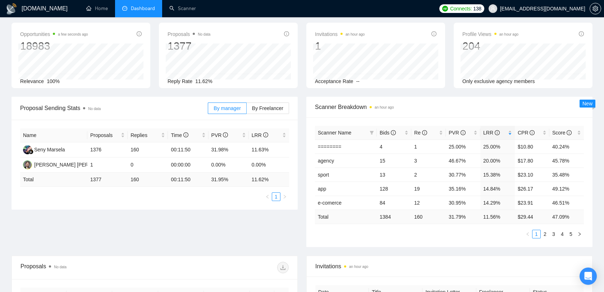
scroll to position [0, 0]
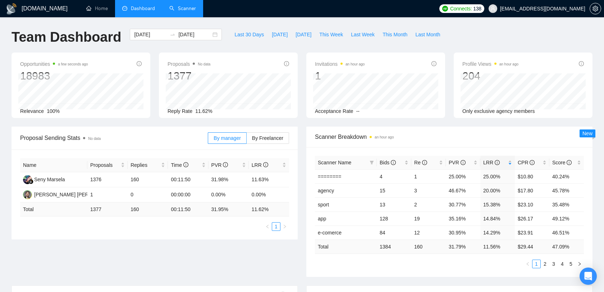
click at [180, 5] on link "Scanner" at bounding box center [182, 8] width 27 height 6
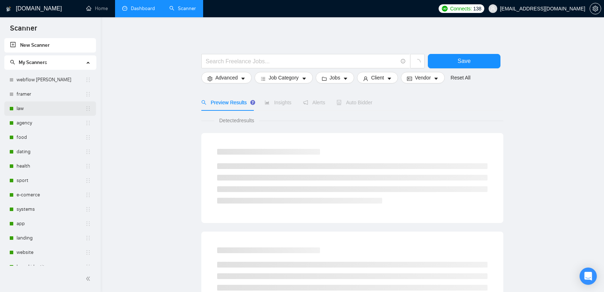
click at [36, 109] on link "law" at bounding box center [51, 108] width 69 height 14
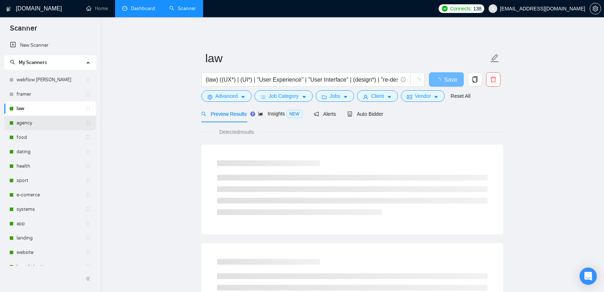
click at [38, 125] on link "agency" at bounding box center [51, 123] width 69 height 14
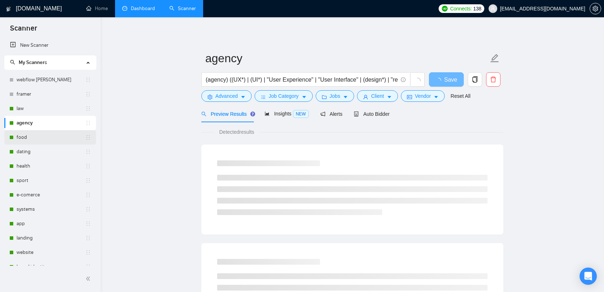
click at [38, 138] on link "food" at bounding box center [51, 137] width 69 height 14
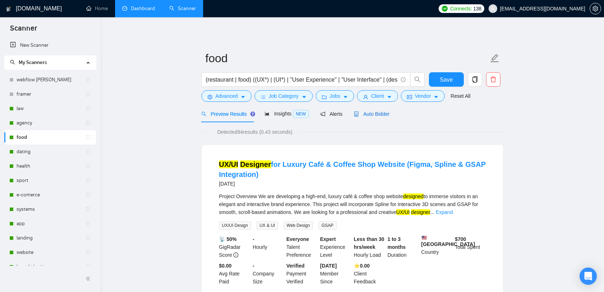
click at [376, 115] on span "Auto Bidder" at bounding box center [372, 114] width 36 height 6
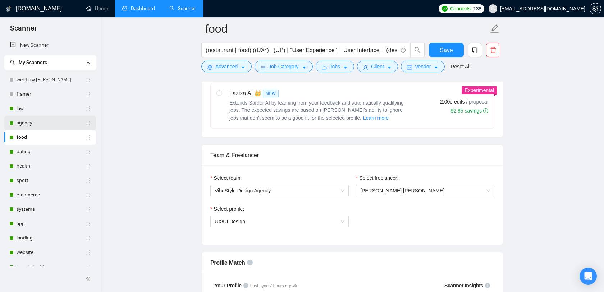
scroll to position [262, 0]
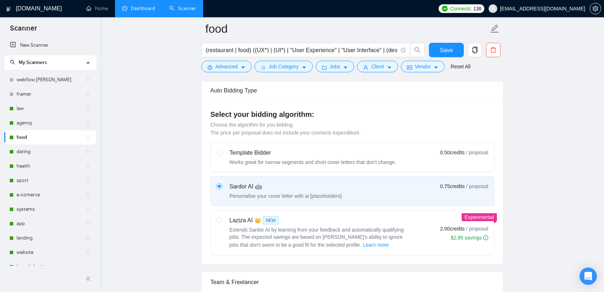
click at [32, 6] on h1 "[DOMAIN_NAME]" at bounding box center [39, 8] width 46 height 17
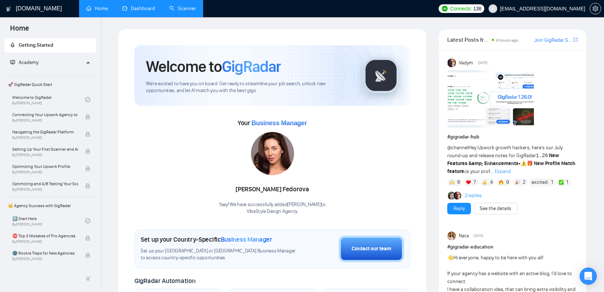
click at [129, 11] on link "Dashboard" at bounding box center [138, 8] width 33 height 6
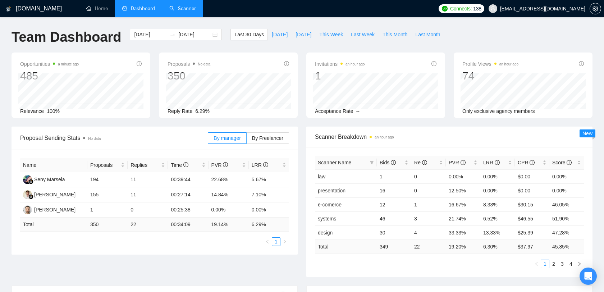
click at [183, 12] on link "Scanner" at bounding box center [182, 8] width 27 height 6
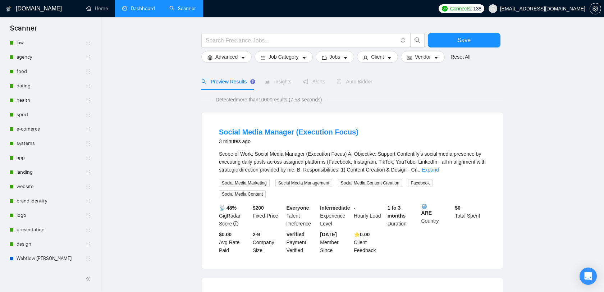
scroll to position [19, 0]
